Goal: Information Seeking & Learning: Learn about a topic

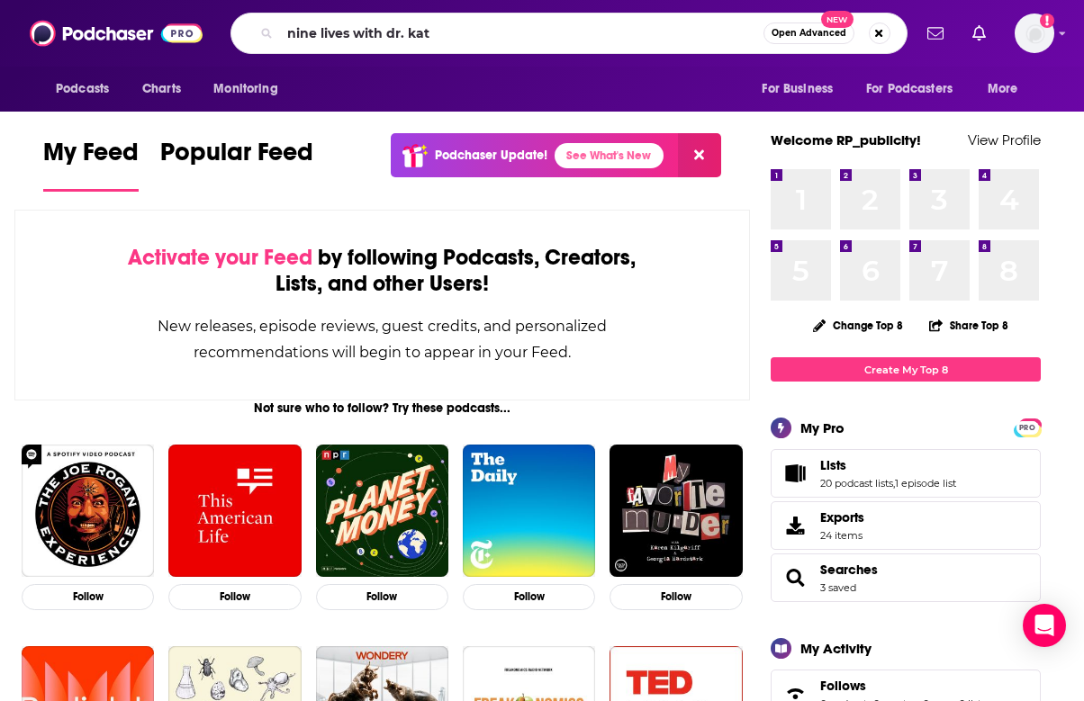
type input "nine lives with dr. kat"
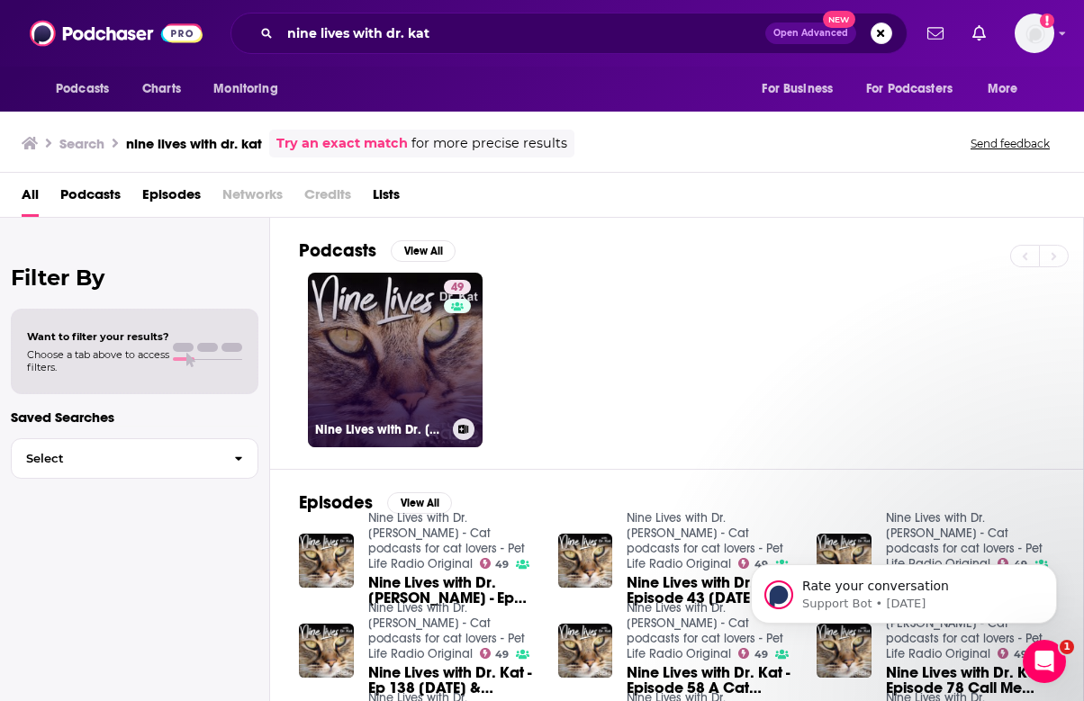
click at [389, 372] on link "49 Nine Lives with Dr. [PERSON_NAME] - Cat podcasts for cat lovers - Pet Life R…" at bounding box center [395, 360] width 175 height 175
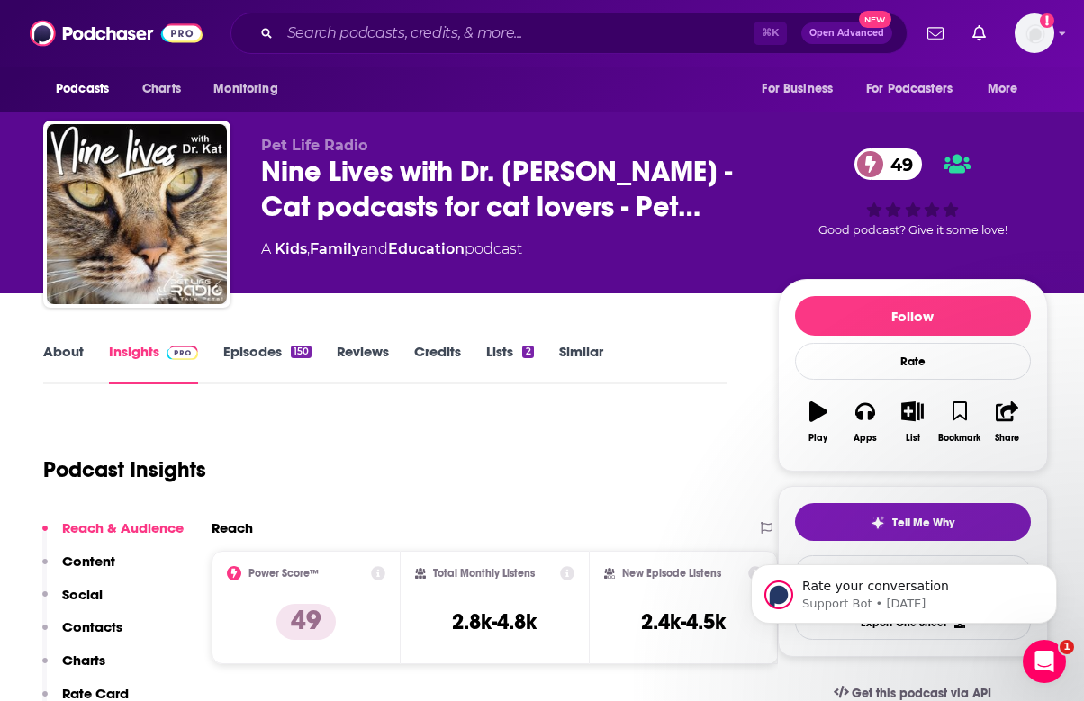
click at [239, 357] on link "Episodes 150" at bounding box center [267, 363] width 88 height 41
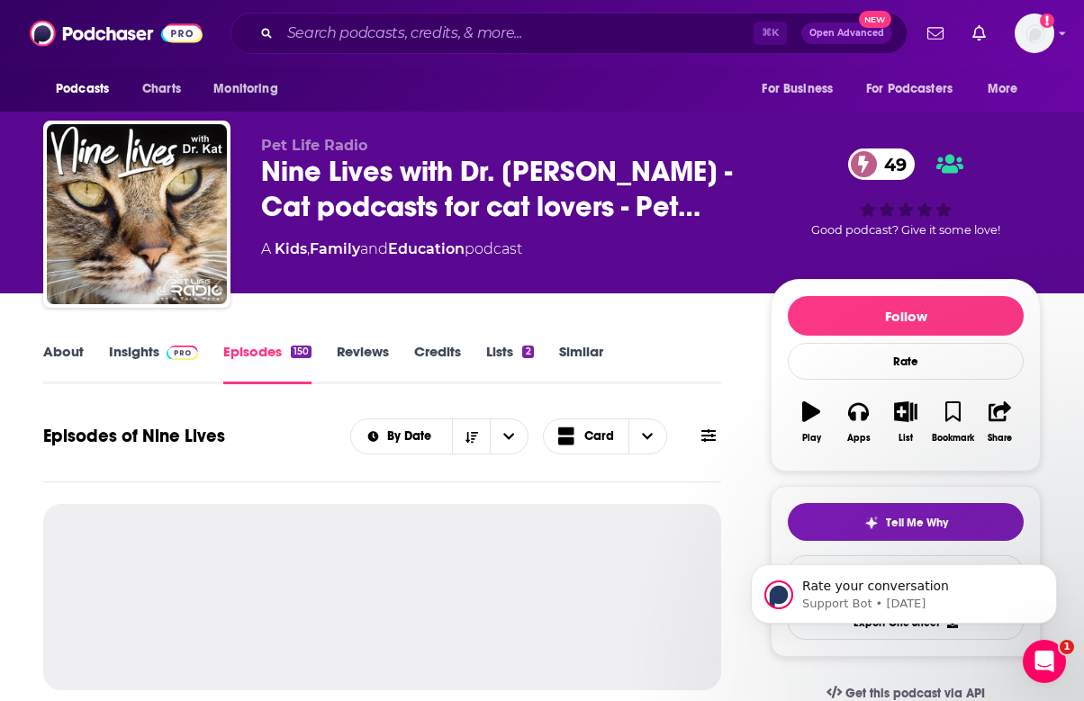
click at [162, 362] on link "Insights" at bounding box center [153, 363] width 89 height 41
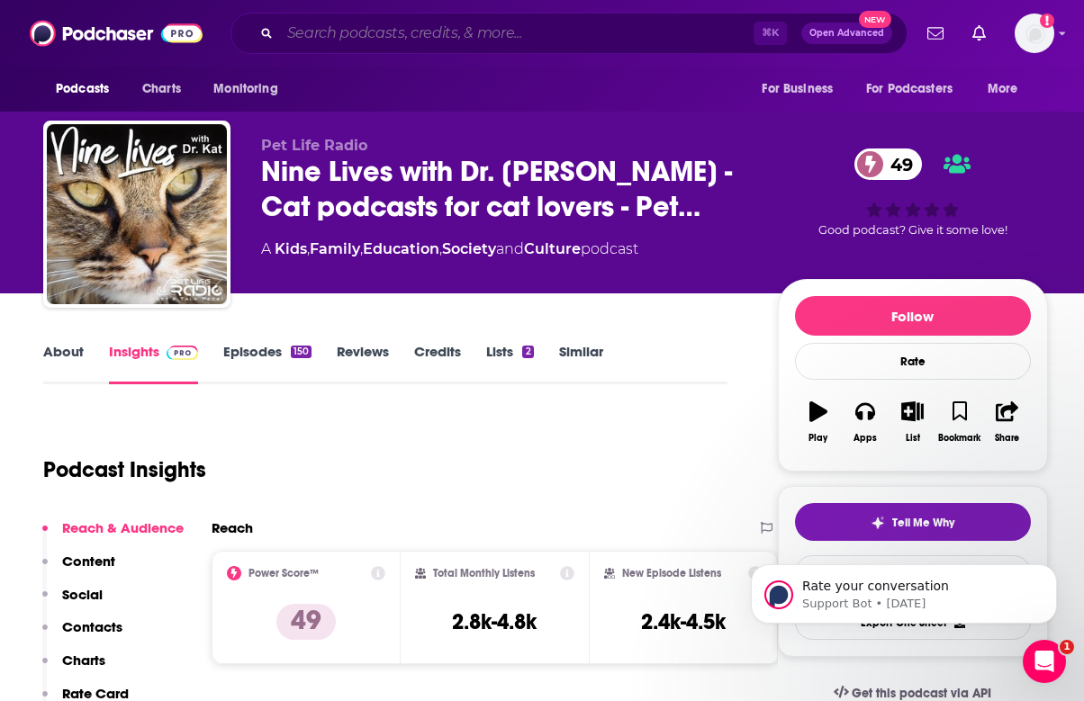
click at [400, 22] on input "Search podcasts, credits, & more..." at bounding box center [516, 33] width 473 height 29
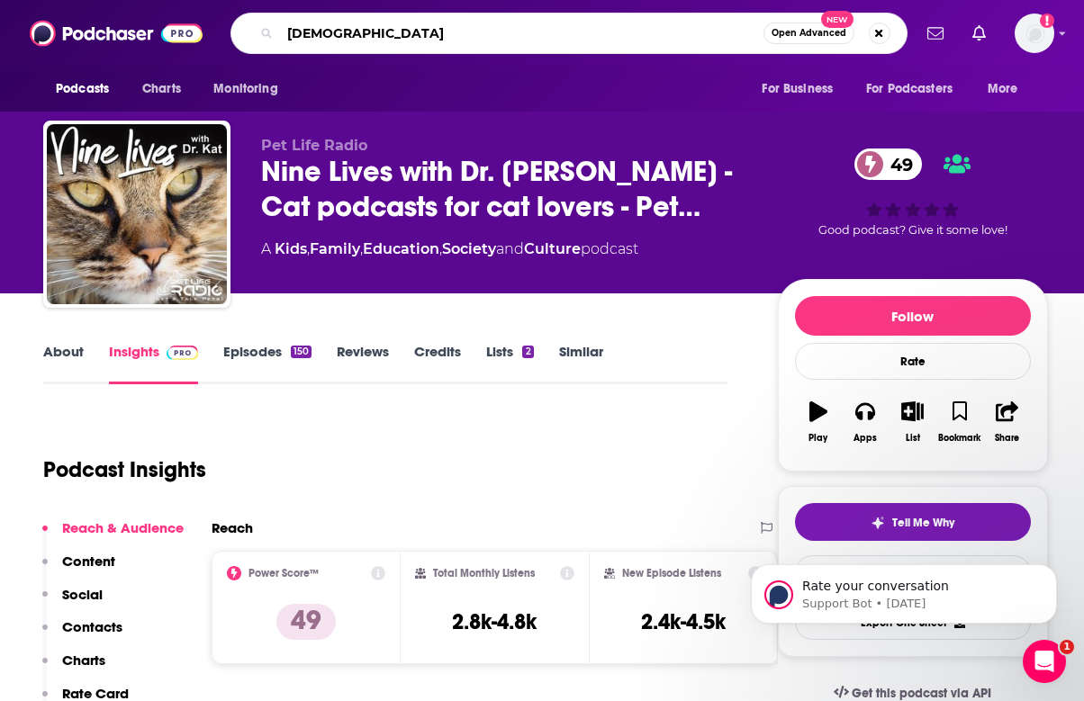
type input "cattitud"
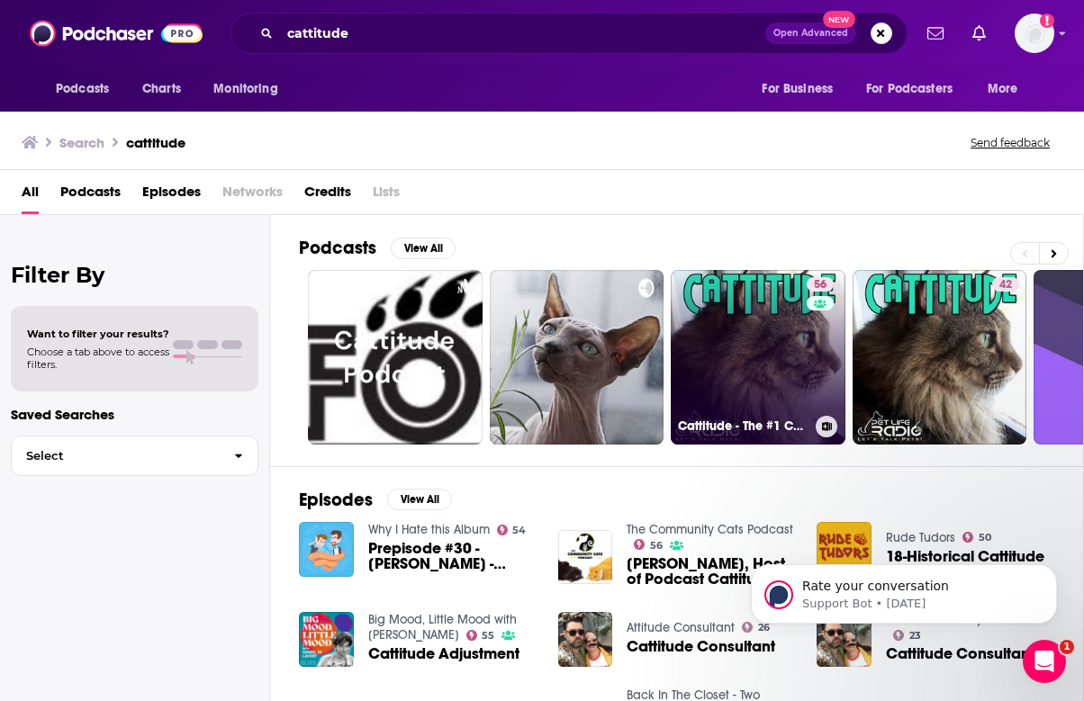
click at [685, 366] on link "56 Cattitude - The #1 Cat Podcast" at bounding box center [757, 357] width 175 height 175
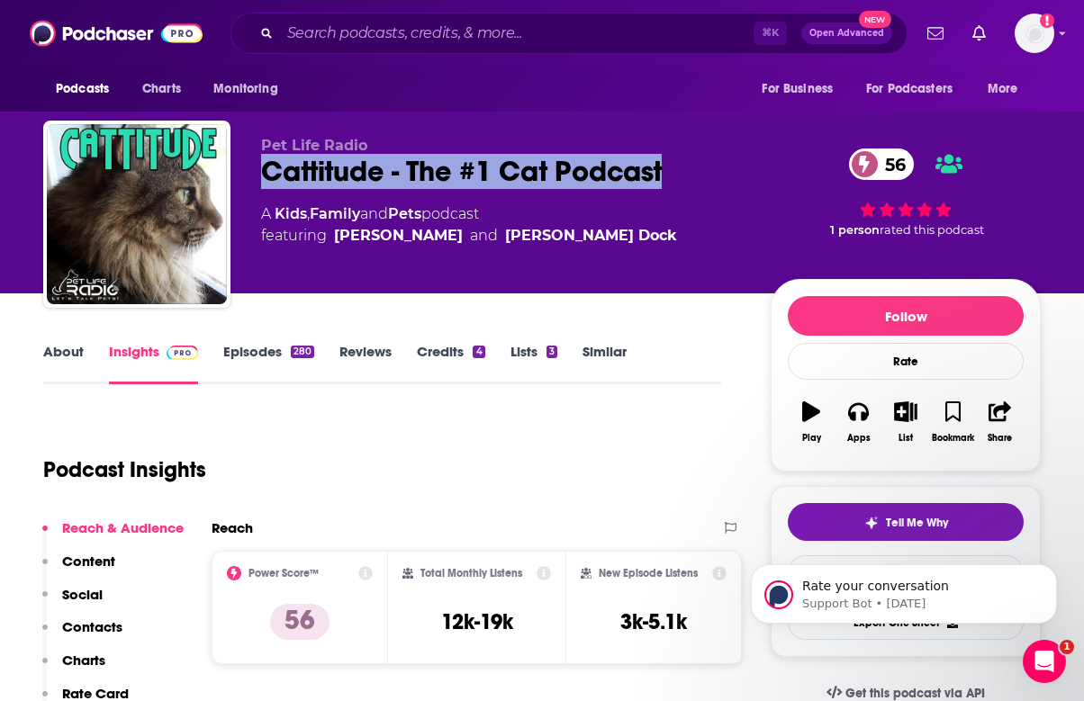
drag, startPoint x: 690, startPoint y: 165, endPoint x: 265, endPoint y: 160, distance: 424.8
click at [265, 160] on div "Cattitude - The #1 Cat Podcast 56" at bounding box center [501, 171] width 481 height 35
